Goal: Transaction & Acquisition: Purchase product/service

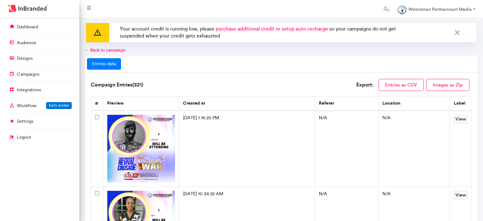
click at [274, 30] on span "purchase additional credit or setup auto-recharge" at bounding box center [272, 29] width 113 height 6
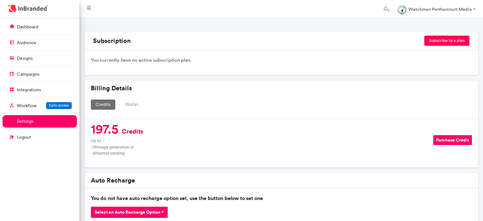
scroll to position [48, 0]
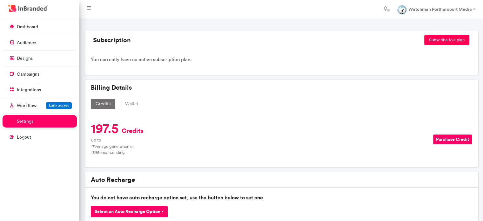
click at [457, 139] on button "Purchase Credit" at bounding box center [453, 139] width 39 height 10
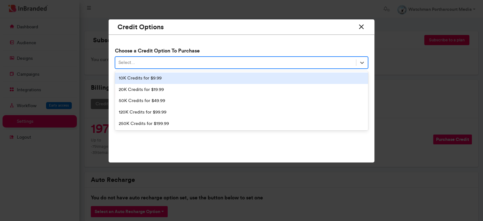
click at [264, 62] on div "Select..." at bounding box center [235, 63] width 241 height 10
click at [255, 76] on div "10K Credits for $9.99" at bounding box center [241, 77] width 253 height 11
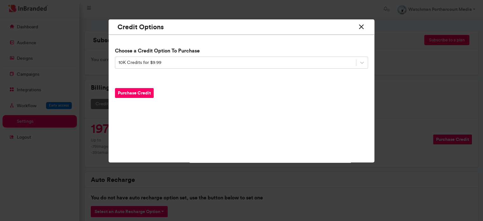
click at [361, 28] on icon at bounding box center [362, 27] width 8 height 12
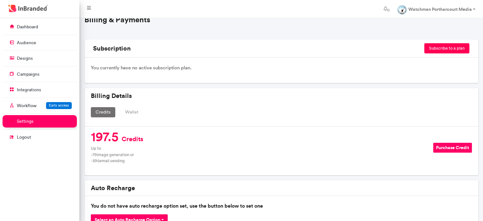
scroll to position [0, 0]
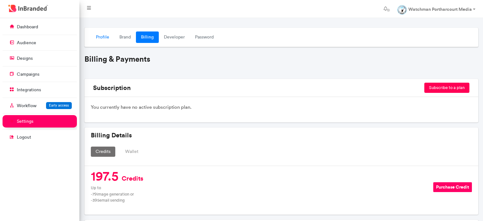
click at [93, 35] on link "Profile" at bounding box center [103, 36] width 24 height 11
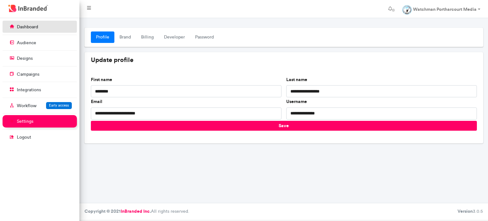
click at [45, 29] on link "dashboard" at bounding box center [40, 27] width 74 height 12
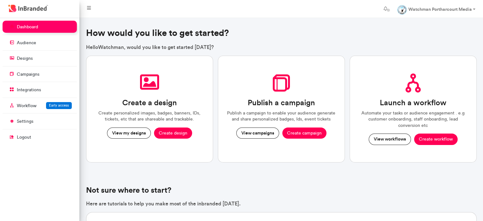
click at [45, 29] on link "dashboard" at bounding box center [40, 27] width 74 height 12
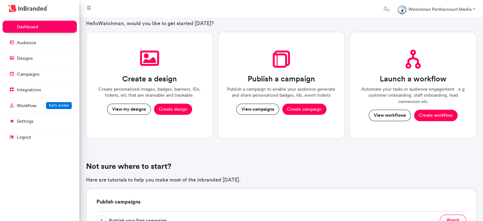
scroll to position [13, 0]
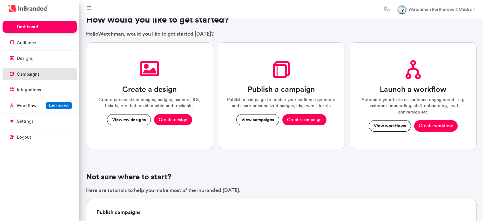
click at [48, 68] on link "campaigns" at bounding box center [40, 74] width 74 height 12
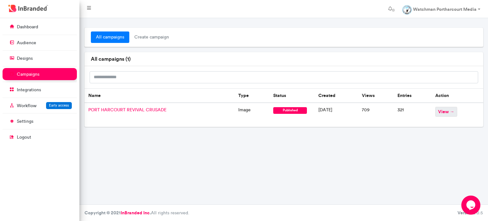
click at [454, 107] on span "view →" at bounding box center [446, 112] width 22 height 10
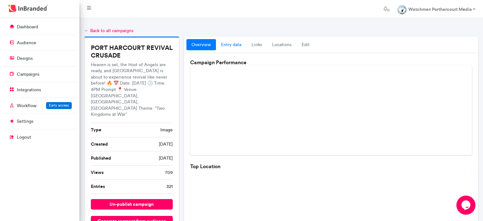
click at [230, 44] on link "entry data" at bounding box center [231, 44] width 31 height 11
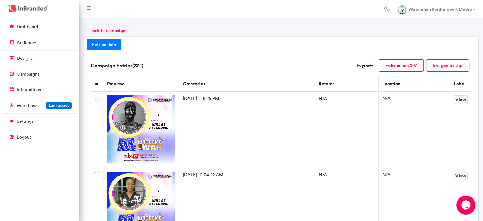
click at [414, 65] on button "Entries as CSV" at bounding box center [401, 65] width 45 height 12
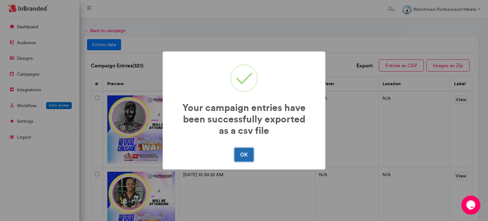
click at [248, 159] on button "OK" at bounding box center [244, 154] width 19 height 13
